Goal: Ask a question

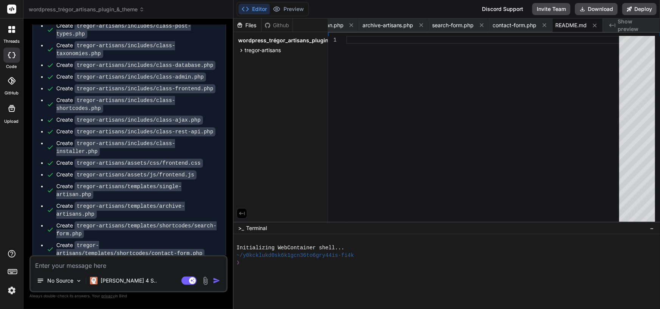
scroll to position [1671, 0]
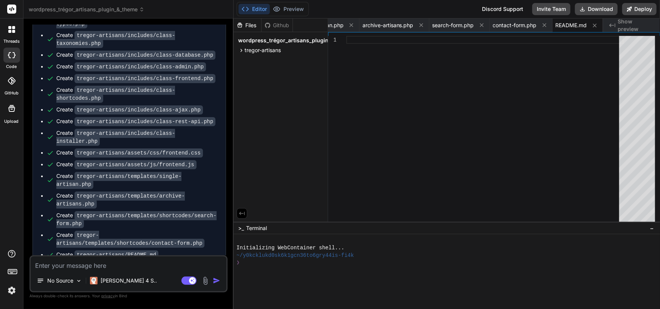
click at [83, 266] on textarea at bounding box center [129, 264] width 196 height 14
type textarea "c"
type textarea "x"
type textarea "ca"
type textarea "x"
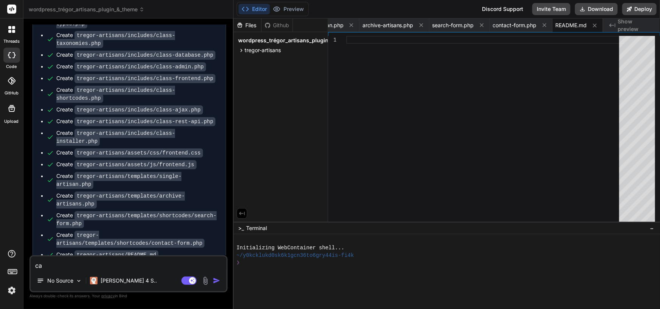
type textarea "can"
type textarea "x"
type textarea "can"
type textarea "x"
type textarea "can y"
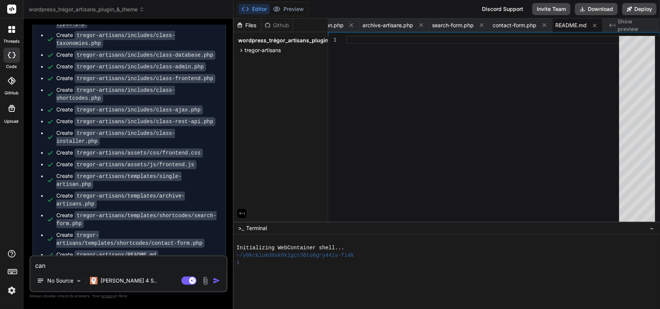
type textarea "x"
type textarea "can yo"
type textarea "x"
type textarea "can you"
type textarea "x"
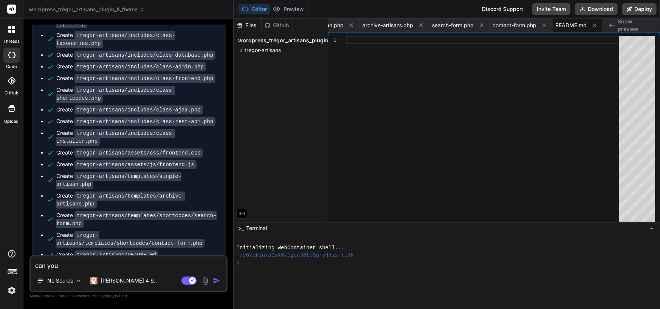
type textarea "can you"
type textarea "x"
type textarea "can you r"
type textarea "x"
type textarea "can you re"
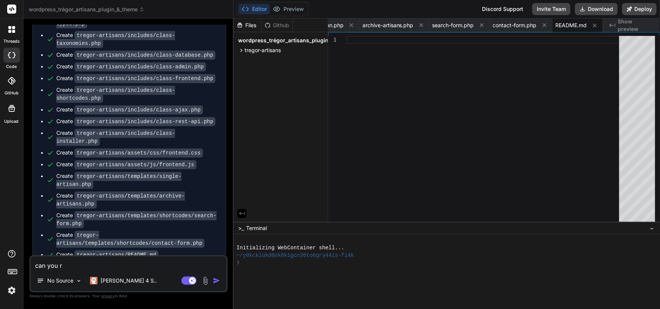
type textarea "x"
type textarea "can you ret"
type textarea "x"
type textarea "can you retr"
type textarea "x"
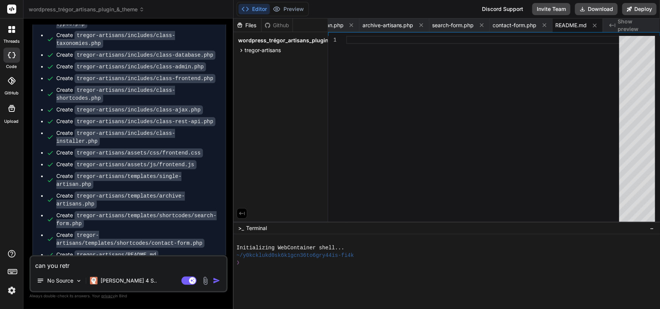
type textarea "can you retry"
type textarea "x"
type textarea "can you retry"
type textarea "x"
type textarea "can you retry ?"
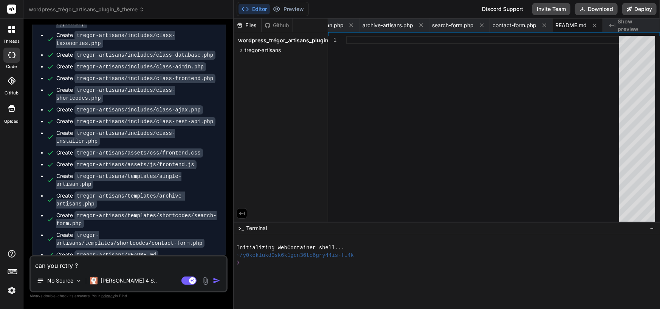
type textarea "x"
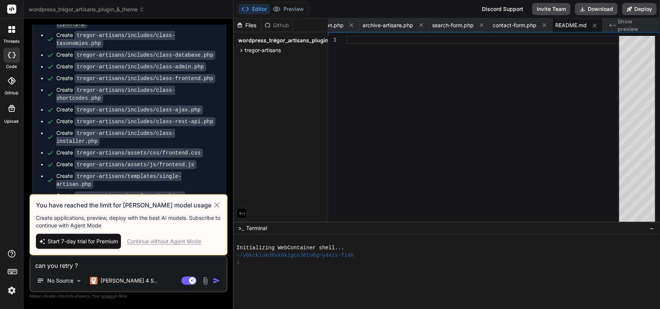
type textarea "can you retry ?"
click at [218, 206] on icon at bounding box center [216, 205] width 9 height 9
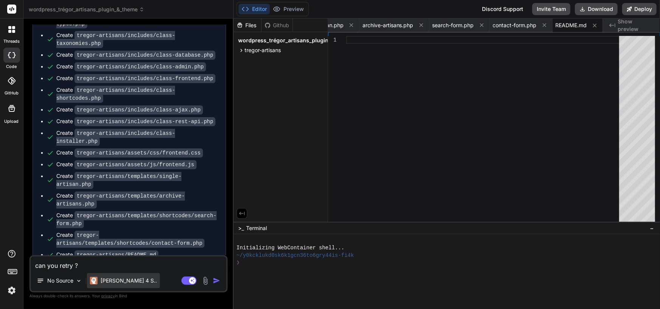
click at [122, 283] on p "Claude 4 S.." at bounding box center [129, 281] width 56 height 8
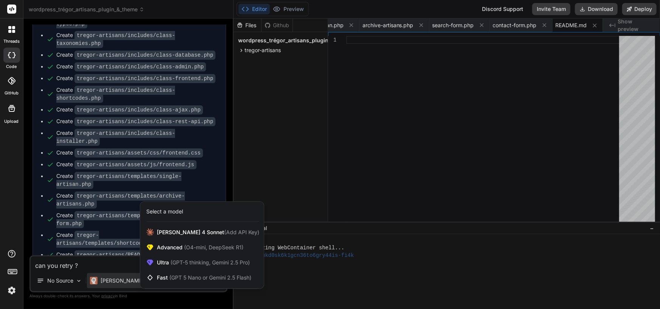
click at [549, 146] on div at bounding box center [330, 154] width 660 height 309
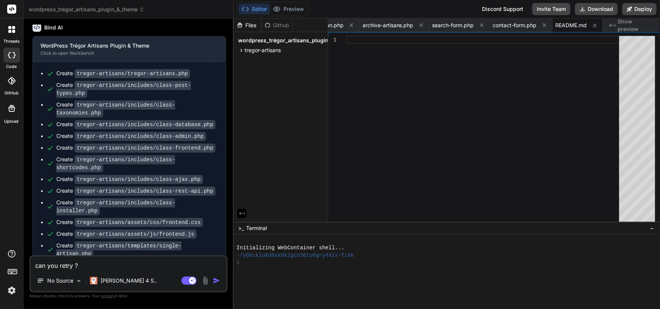
scroll to position [1595, 0]
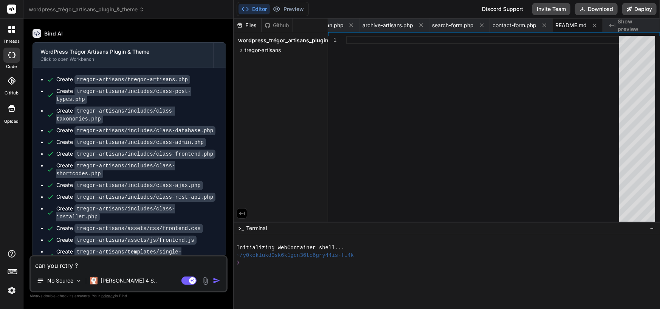
click at [12, 55] on icon at bounding box center [12, 55] width 8 height 6
click at [14, 35] on div at bounding box center [12, 30] width 16 height 16
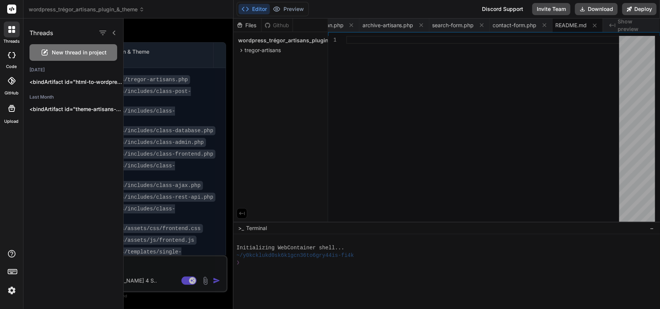
click at [516, 113] on div at bounding box center [392, 164] width 536 height 291
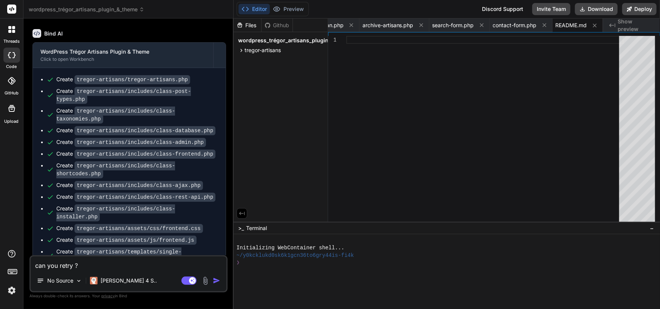
click at [12, 79] on icon at bounding box center [12, 81] width 8 height 8
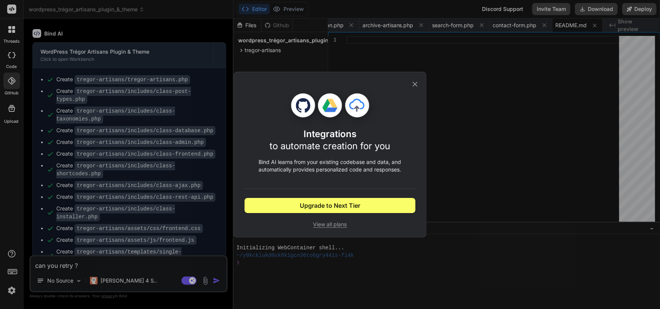
click at [6, 59] on div "Integrations to automate creation for you Bind AI learns from your existing cod…" at bounding box center [330, 154] width 660 height 309
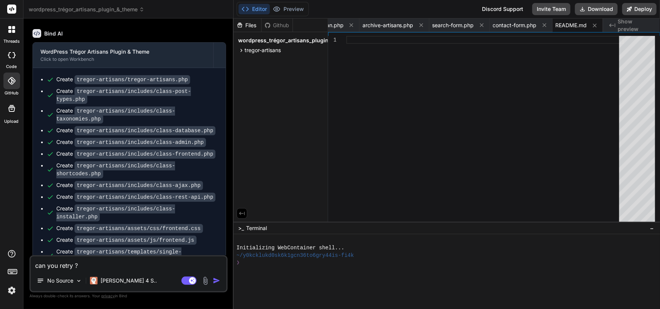
click at [10, 23] on div at bounding box center [12, 30] width 16 height 16
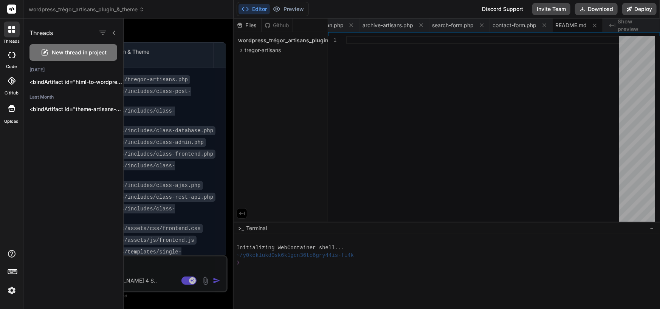
click at [11, 6] on rect at bounding box center [11, 9] width 9 height 9
click at [15, 8] on rect at bounding box center [11, 9] width 9 height 9
click at [559, 72] on div at bounding box center [392, 164] width 536 height 291
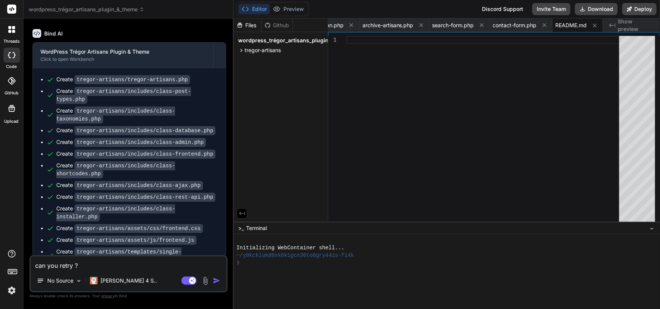
click at [11, 288] on img at bounding box center [11, 290] width 13 height 13
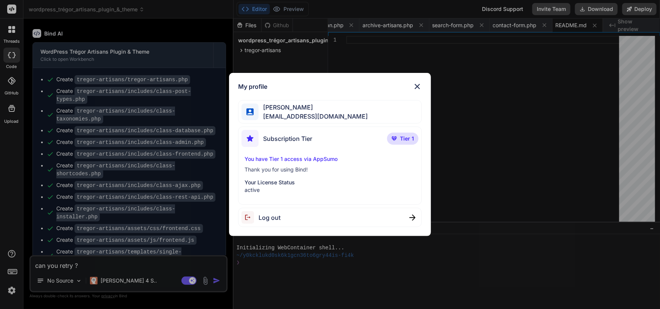
click at [417, 80] on div "My profile Jerome Mephivio contact@mephivio.fr Subscription Tier Tier 1 You hav…" at bounding box center [329, 155] width 201 height 164
click at [421, 84] on img at bounding box center [417, 86] width 9 height 9
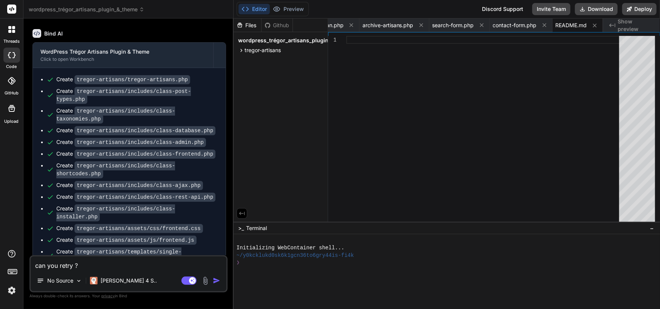
click at [11, 287] on img at bounding box center [11, 290] width 13 height 13
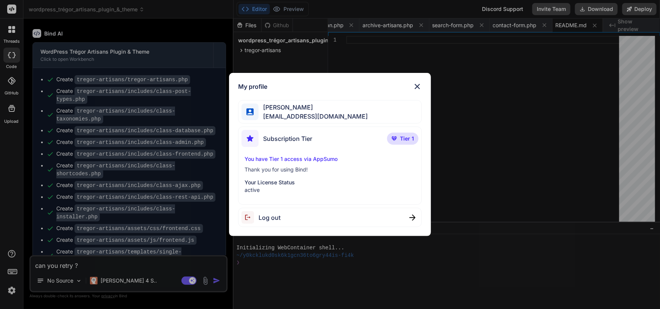
click at [419, 84] on img at bounding box center [417, 86] width 9 height 9
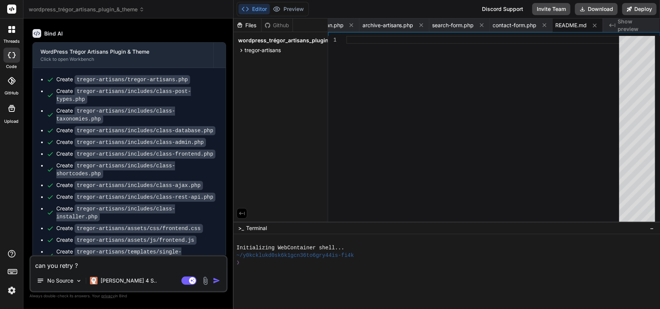
click at [11, 289] on img at bounding box center [11, 290] width 13 height 13
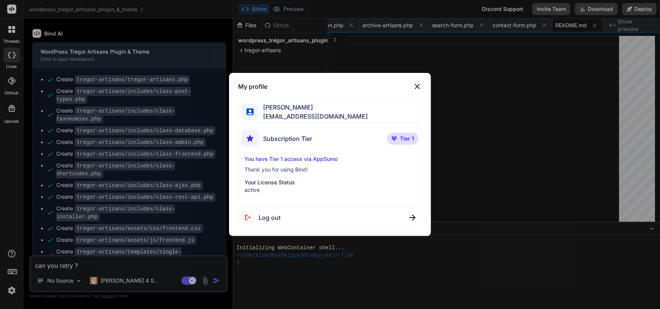
click at [19, 179] on div "My profile Jerome Mephivio contact@mephivio.fr Subscription Tier Tier 1 You hav…" at bounding box center [330, 154] width 660 height 309
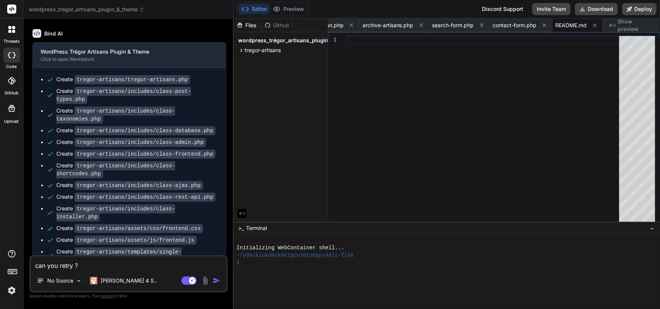
click at [12, 8] on rect at bounding box center [11, 9] width 9 height 9
click at [11, 26] on icon at bounding box center [9, 27] width 3 height 3
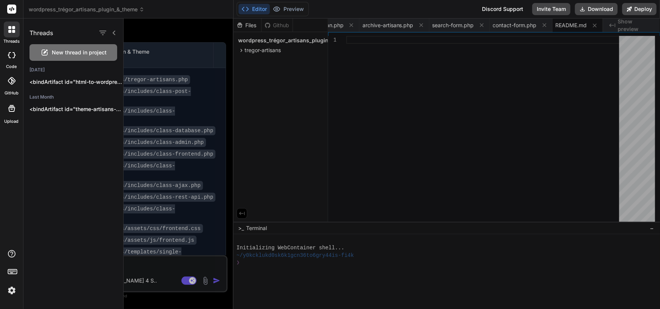
click at [590, 75] on div at bounding box center [392, 164] width 536 height 291
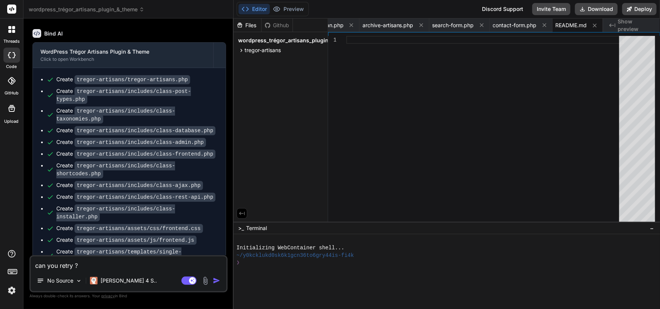
click at [14, 29] on icon at bounding box center [11, 29] width 7 height 7
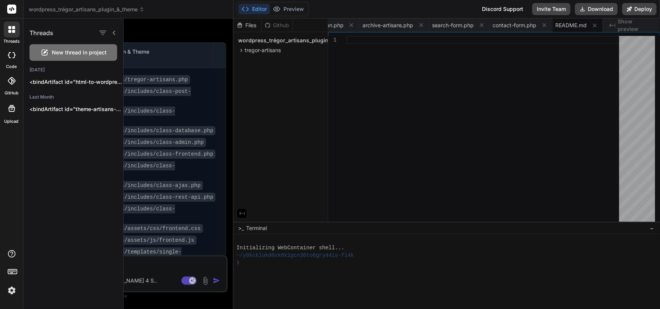
drag, startPoint x: 506, startPoint y: 158, endPoint x: 532, endPoint y: 96, distance: 67.6
click at [507, 153] on div at bounding box center [392, 164] width 536 height 291
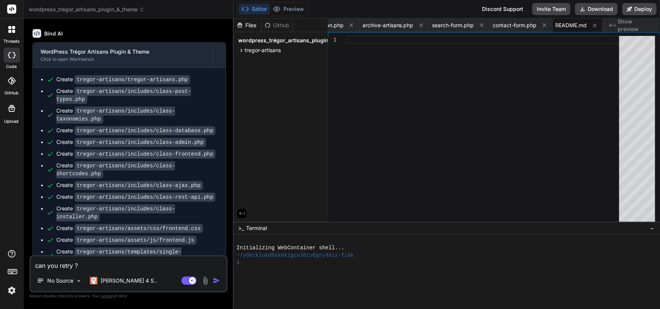
click at [11, 7] on rect at bounding box center [11, 9] width 9 height 9
click at [9, 290] on img at bounding box center [11, 290] width 13 height 13
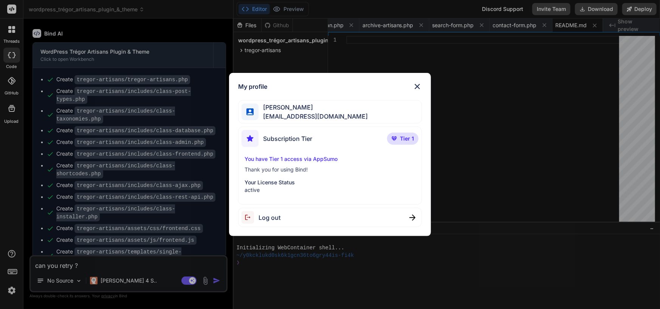
click at [410, 219] on img at bounding box center [412, 218] width 6 height 6
type textarea "x"
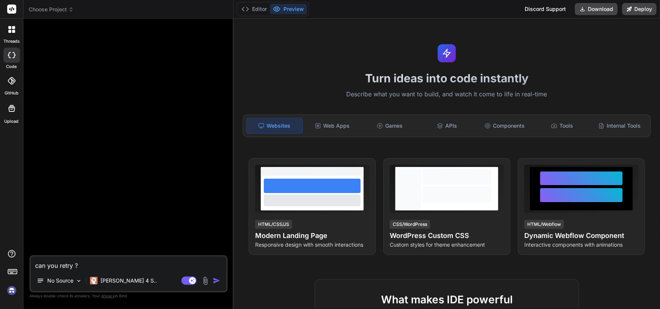
click at [9, 290] on img at bounding box center [11, 290] width 13 height 13
click at [10, 290] on img at bounding box center [11, 290] width 13 height 13
